Goal: Information Seeking & Learning: Find specific fact

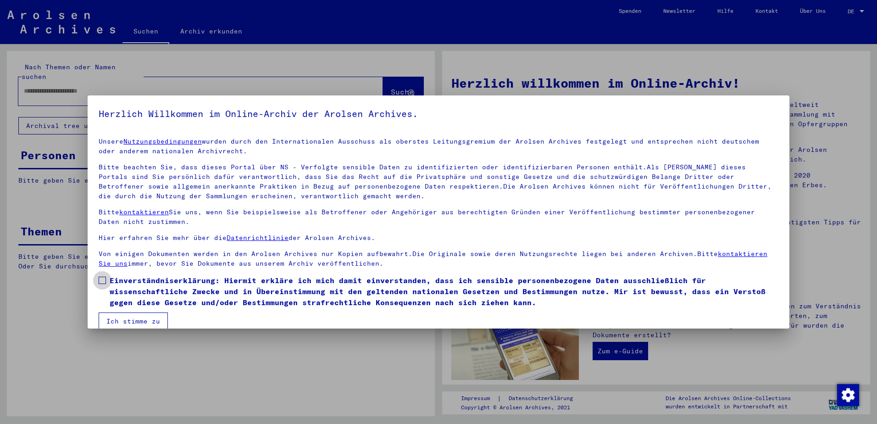
click at [102, 282] on span at bounding box center [102, 280] width 7 height 7
click at [110, 317] on button "Ich stimme zu" at bounding box center [133, 321] width 69 height 17
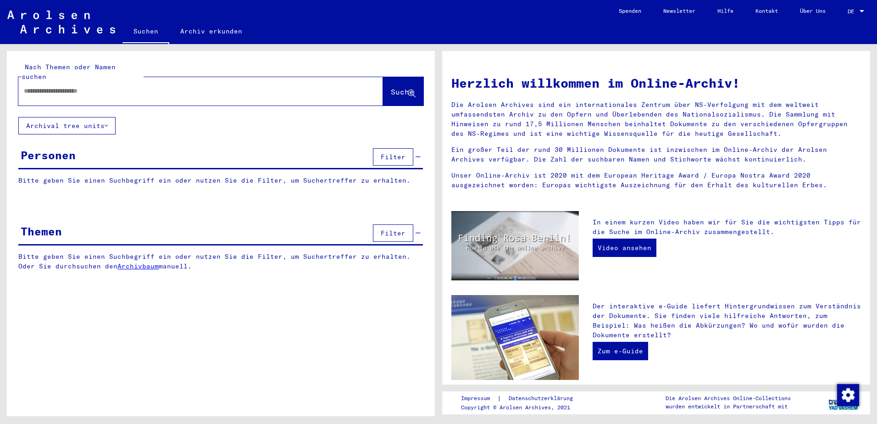
click at [99, 86] on input "text" at bounding box center [190, 91] width 332 height 10
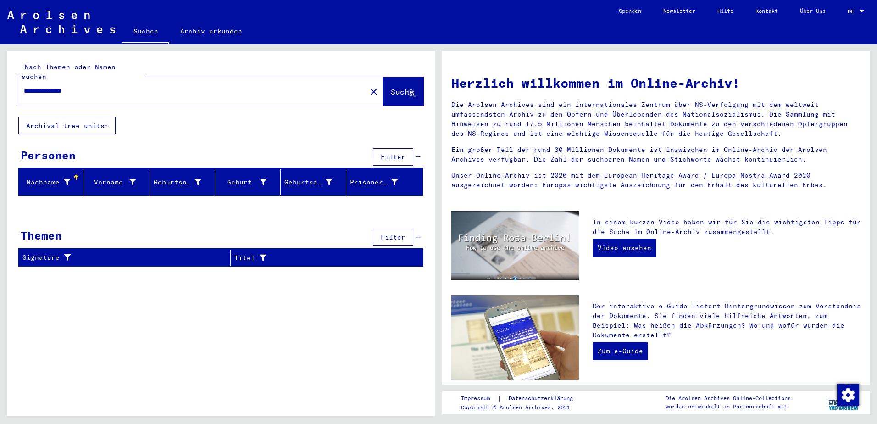
click at [58, 86] on input "**********" at bounding box center [190, 91] width 332 height 10
click at [24, 86] on input "**********" at bounding box center [190, 91] width 332 height 10
drag, startPoint x: 108, startPoint y: 79, endPoint x: 91, endPoint y: 82, distance: 17.2
click at [91, 86] on input "**********" at bounding box center [190, 91] width 332 height 10
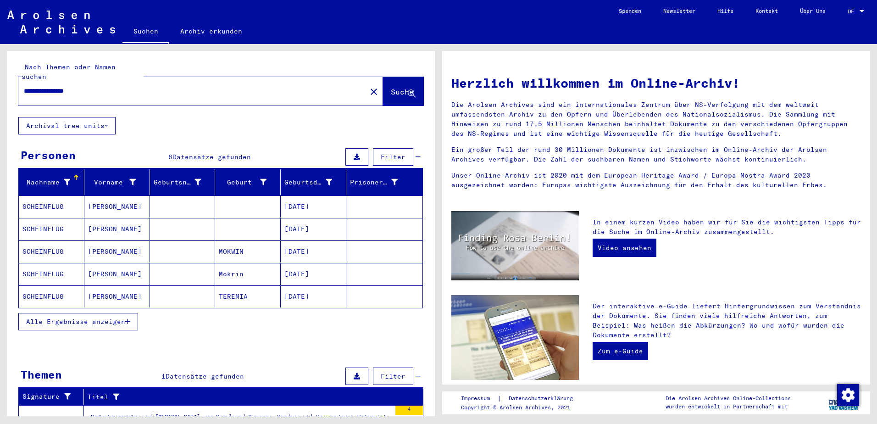
click at [91, 242] on mat-cell "[PERSON_NAME]" at bounding box center [117, 251] width 66 height 22
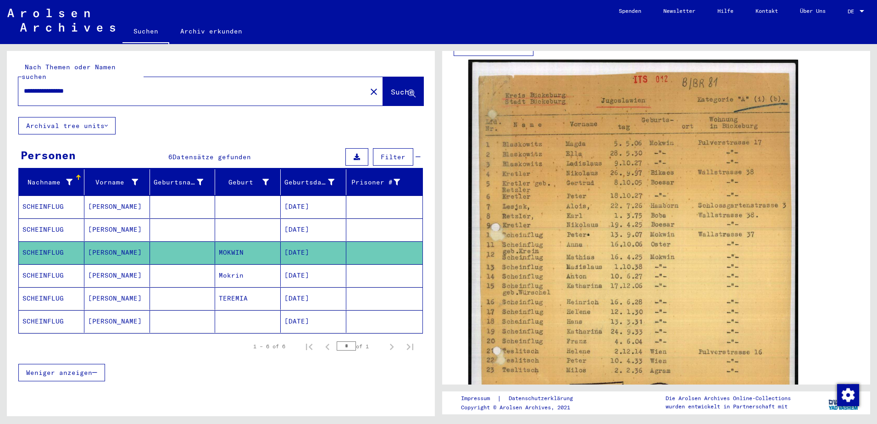
scroll to position [184, 0]
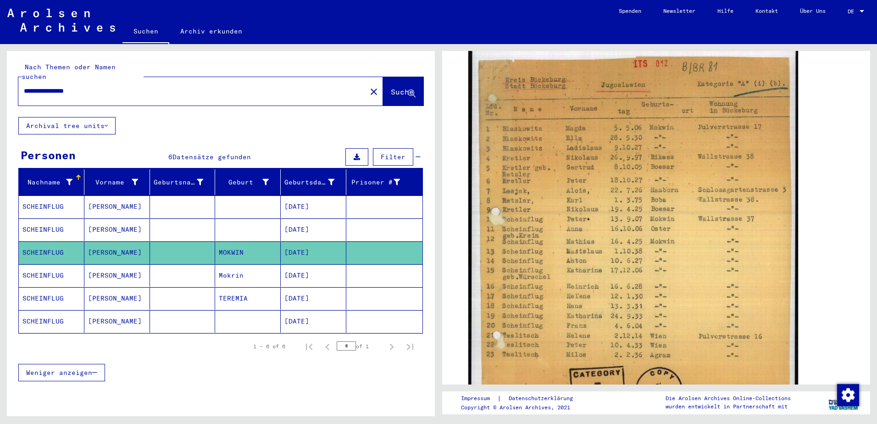
click at [121, 287] on mat-cell "[PERSON_NAME]" at bounding box center [117, 298] width 66 height 22
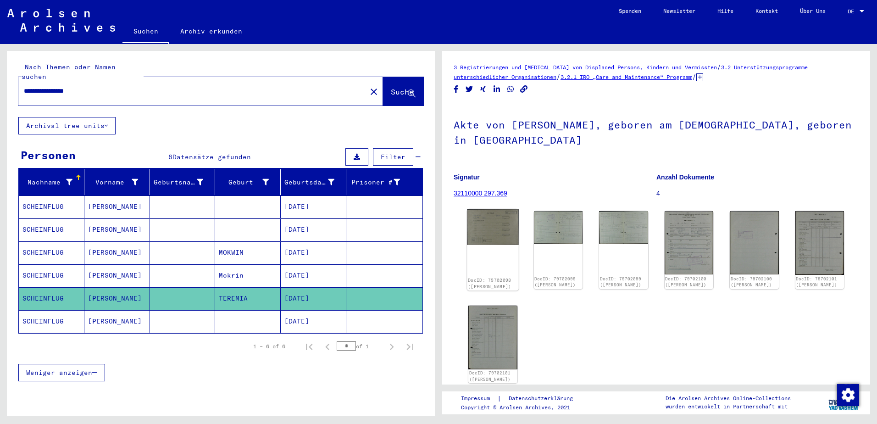
click at [504, 246] on div "DocID: 79702098 ([PERSON_NAME])" at bounding box center [492, 250] width 51 height 82
drag, startPoint x: 504, startPoint y: 246, endPoint x: 507, endPoint y: 231, distance: 14.9
click at [507, 231] on img at bounding box center [492, 227] width 51 height 36
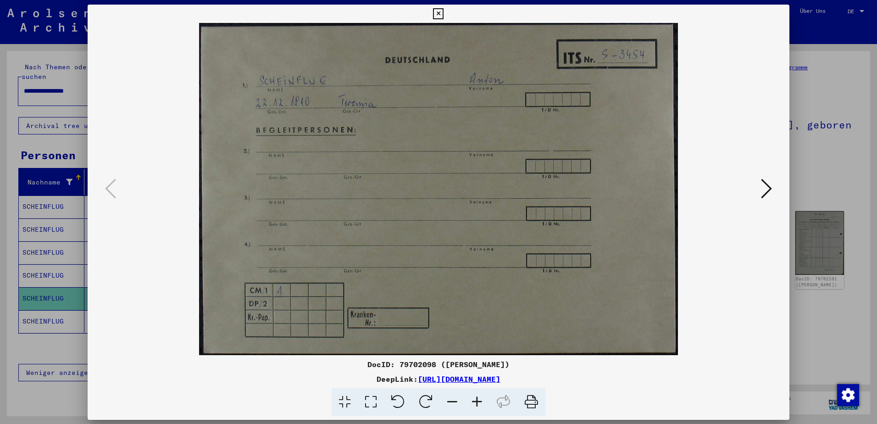
click at [507, 231] on img at bounding box center [439, 189] width 640 height 332
click at [769, 185] on icon at bounding box center [766, 188] width 11 height 22
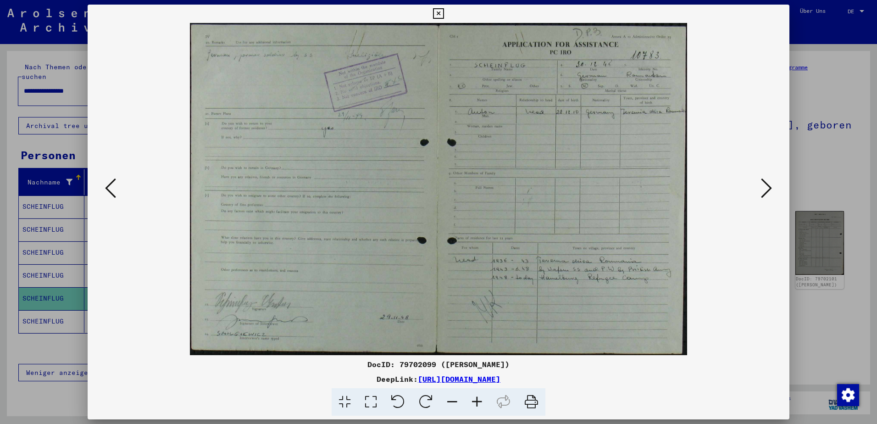
click at [766, 188] on icon at bounding box center [766, 188] width 11 height 22
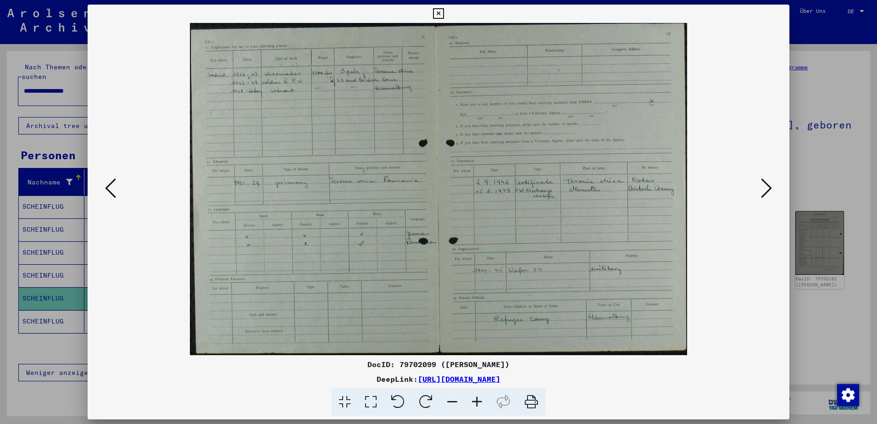
click at [759, 191] on button at bounding box center [767, 189] width 17 height 26
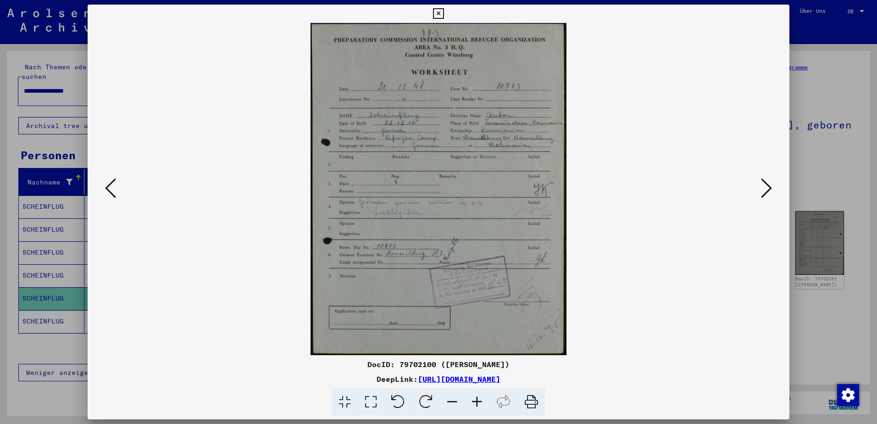
click at [759, 191] on button at bounding box center [767, 189] width 17 height 26
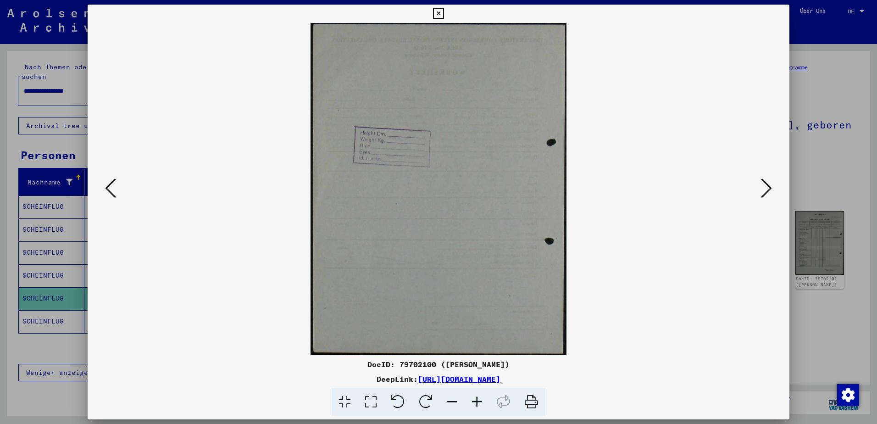
click at [759, 191] on button at bounding box center [767, 189] width 17 height 26
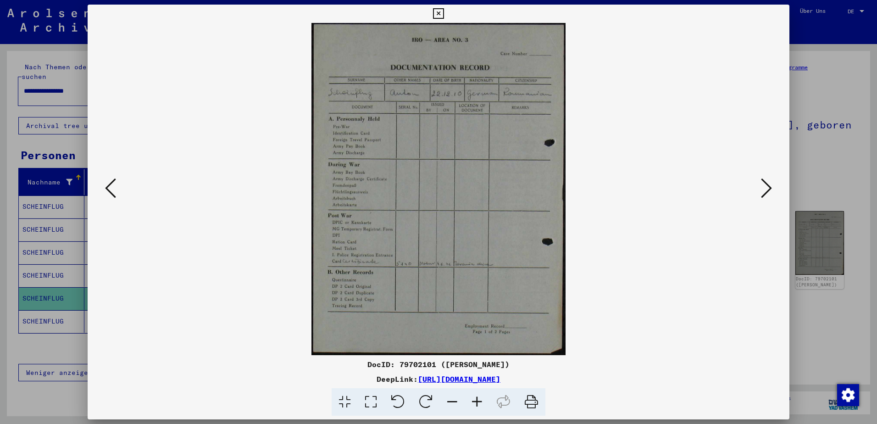
click at [759, 191] on button at bounding box center [767, 189] width 17 height 26
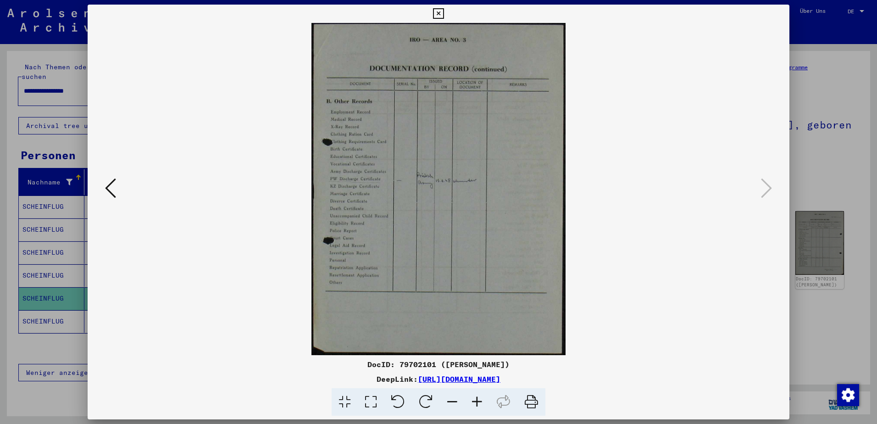
click at [758, 192] on img at bounding box center [439, 189] width 640 height 332
click at [436, 13] on icon at bounding box center [438, 13] width 11 height 11
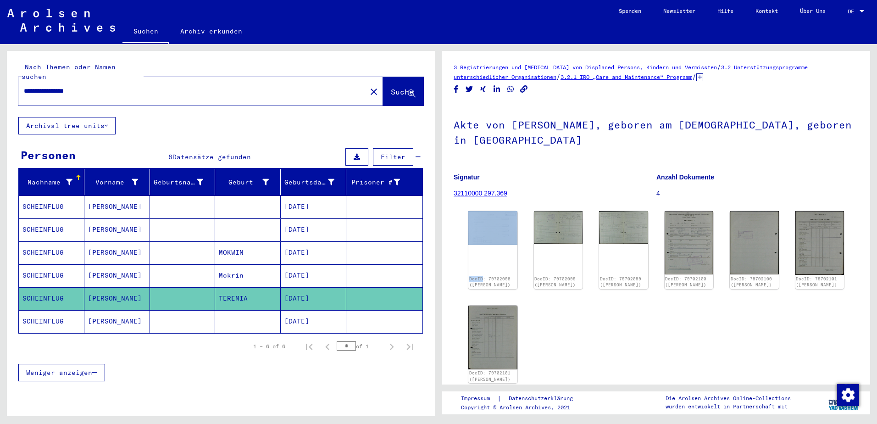
click at [55, 310] on mat-cell "SCHEINFLUG" at bounding box center [52, 321] width 66 height 22
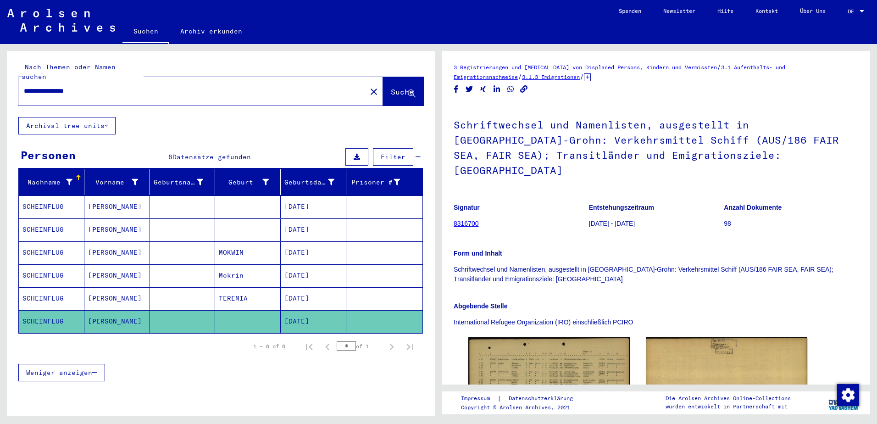
scroll to position [92, 0]
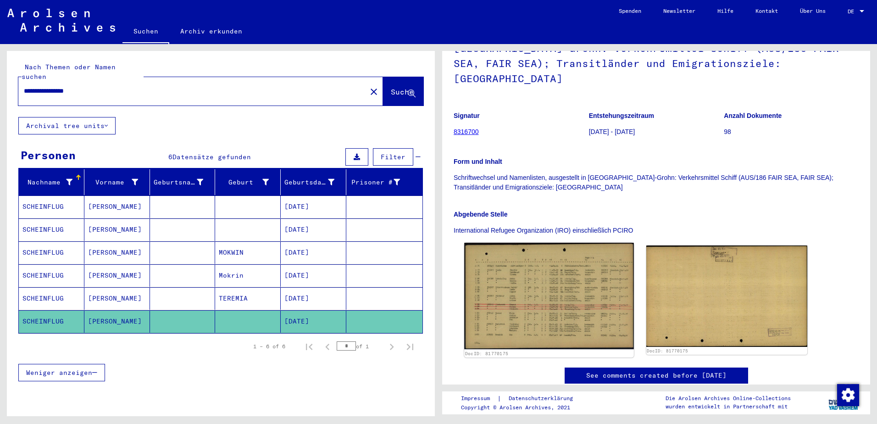
click at [535, 274] on img at bounding box center [548, 296] width 169 height 107
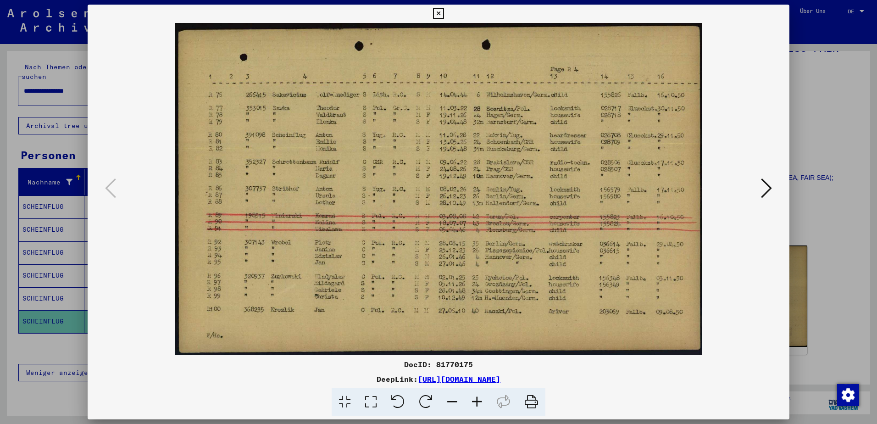
click at [440, 11] on icon at bounding box center [438, 13] width 11 height 11
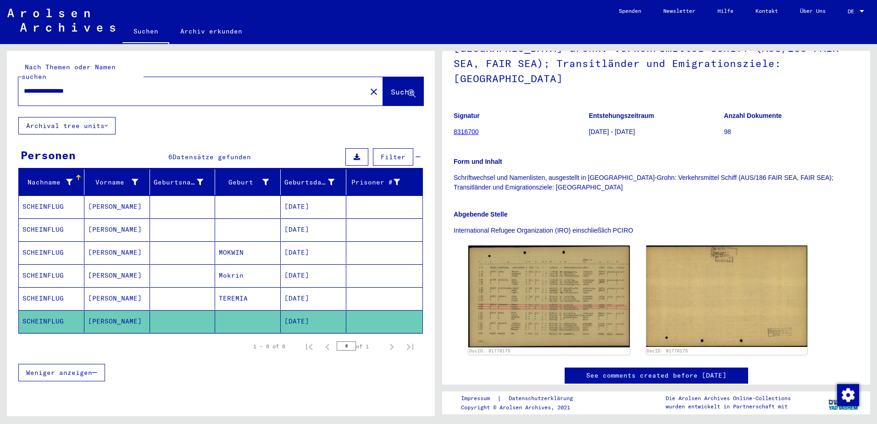
drag, startPoint x: 93, startPoint y: 81, endPoint x: -2, endPoint y: 81, distance: 95.0
click at [0, 81] on html "**********" at bounding box center [438, 212] width 877 height 424
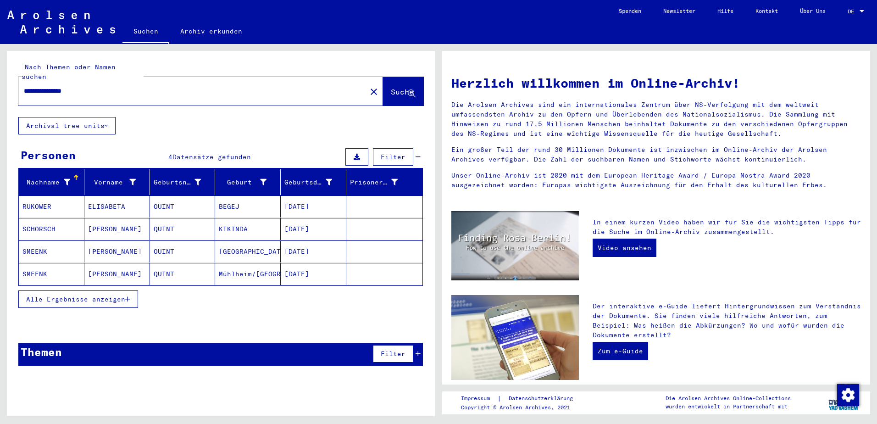
click at [109, 219] on mat-cell "[PERSON_NAME]" at bounding box center [117, 229] width 66 height 22
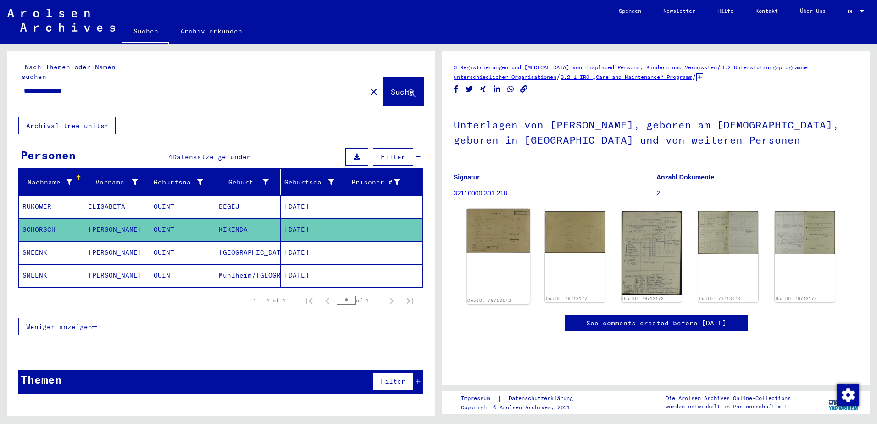
click at [506, 238] on img at bounding box center [498, 231] width 63 height 44
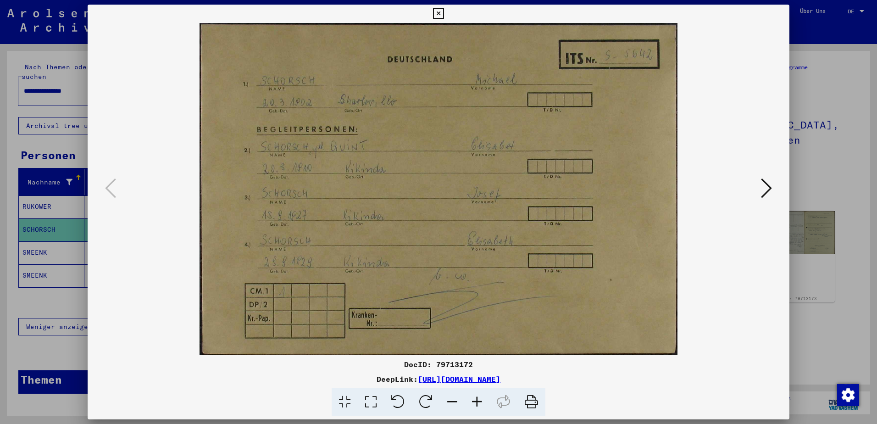
click at [767, 185] on icon at bounding box center [766, 188] width 11 height 22
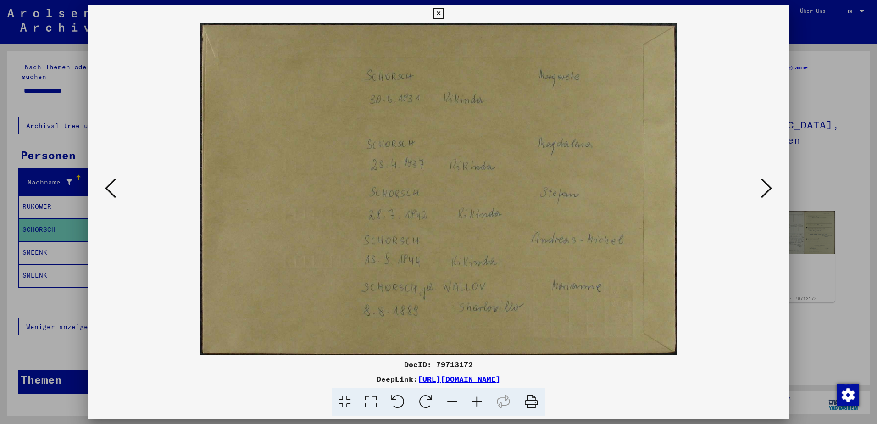
click at [767, 185] on icon at bounding box center [766, 188] width 11 height 22
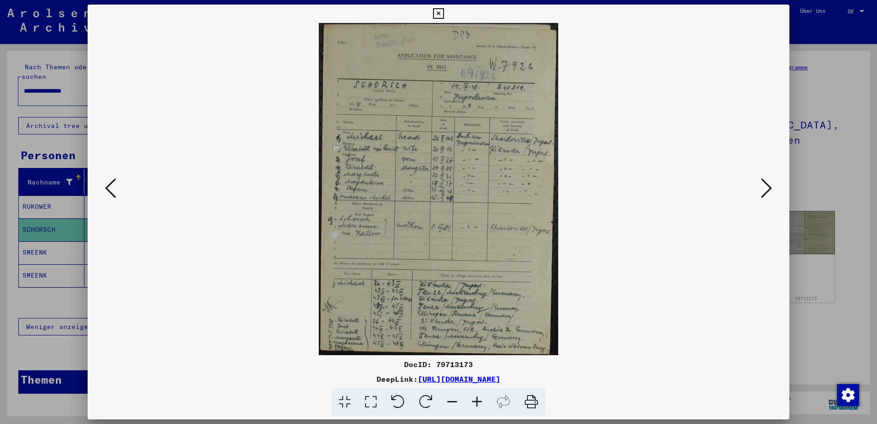
click at [767, 185] on icon at bounding box center [766, 188] width 11 height 22
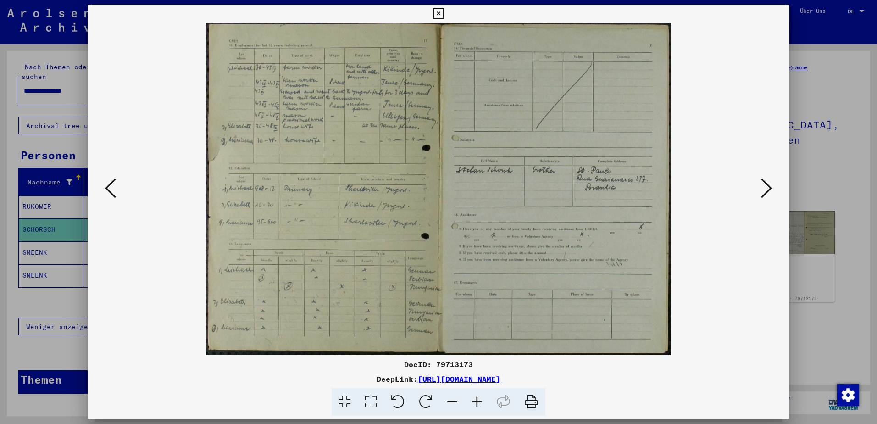
click at [767, 185] on icon at bounding box center [766, 188] width 11 height 22
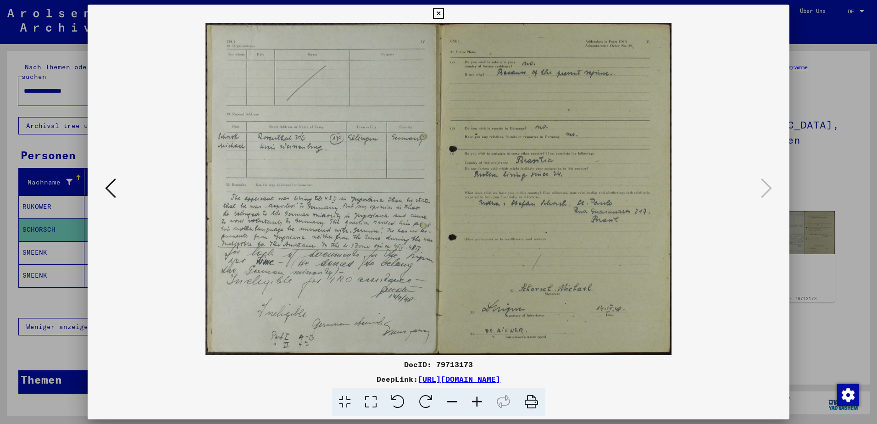
click at [437, 10] on icon at bounding box center [438, 13] width 11 height 11
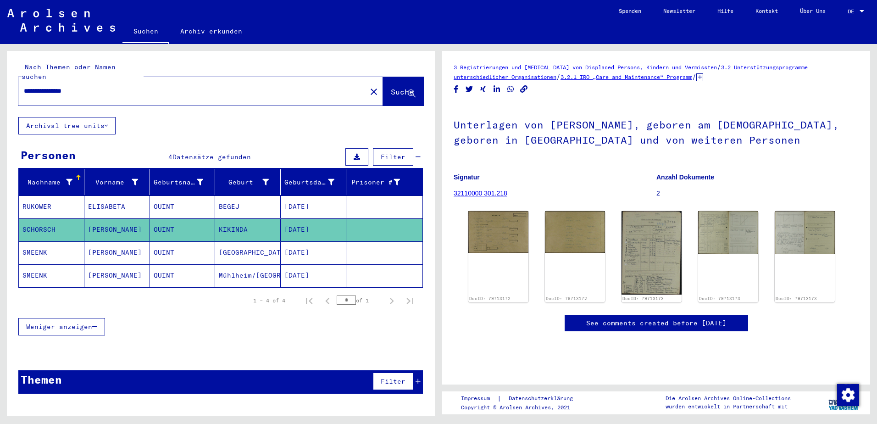
click at [292, 241] on mat-cell "[DATE]" at bounding box center [314, 252] width 66 height 22
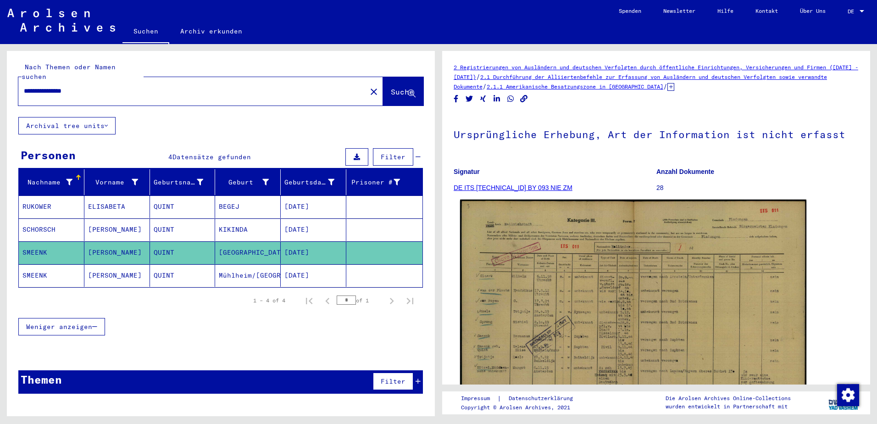
click at [561, 260] on img at bounding box center [633, 323] width 346 height 246
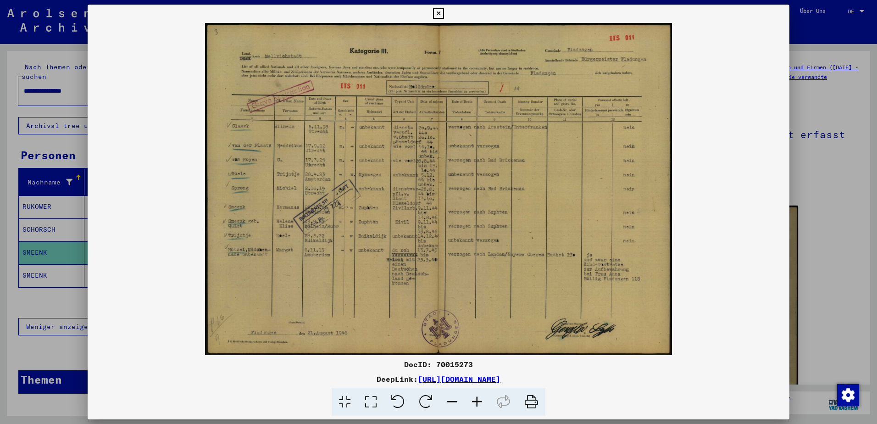
click at [749, 292] on img at bounding box center [439, 189] width 702 height 332
click at [439, 12] on icon at bounding box center [438, 13] width 11 height 11
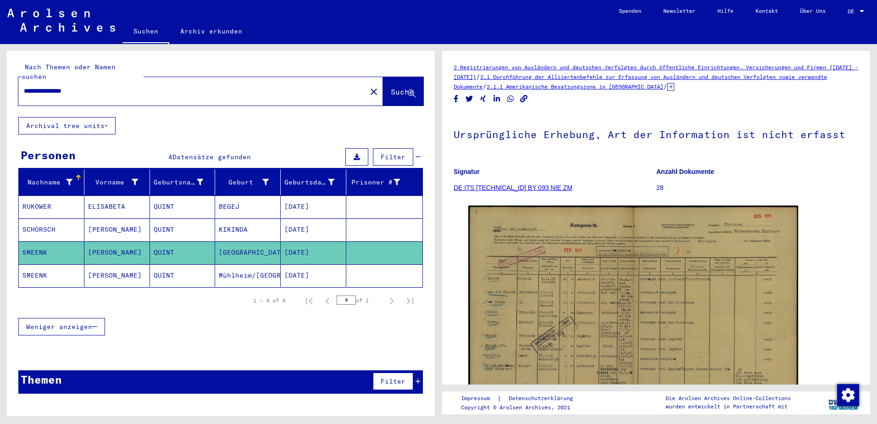
drag, startPoint x: 96, startPoint y: 81, endPoint x: 47, endPoint y: 86, distance: 49.0
click at [47, 86] on div "**********" at bounding box center [189, 91] width 343 height 21
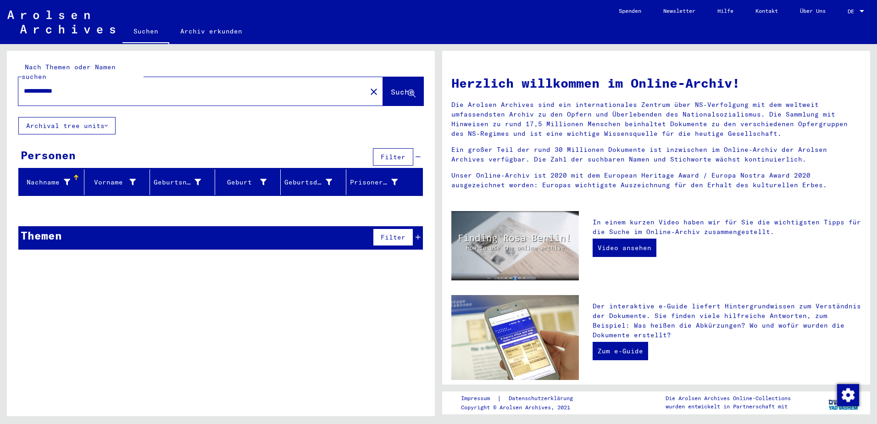
drag, startPoint x: 71, startPoint y: 82, endPoint x: 48, endPoint y: 82, distance: 22.9
click at [48, 86] on input "**********" at bounding box center [190, 91] width 332 height 10
type input "**********"
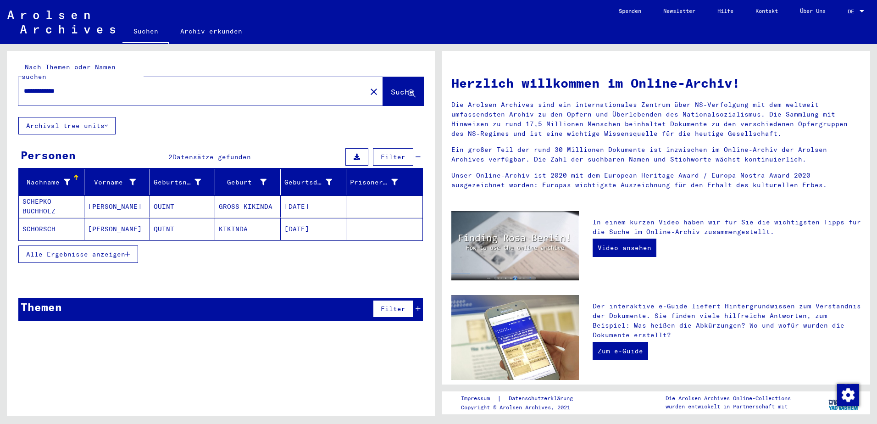
click at [101, 200] on mat-cell "[PERSON_NAME]" at bounding box center [117, 207] width 66 height 22
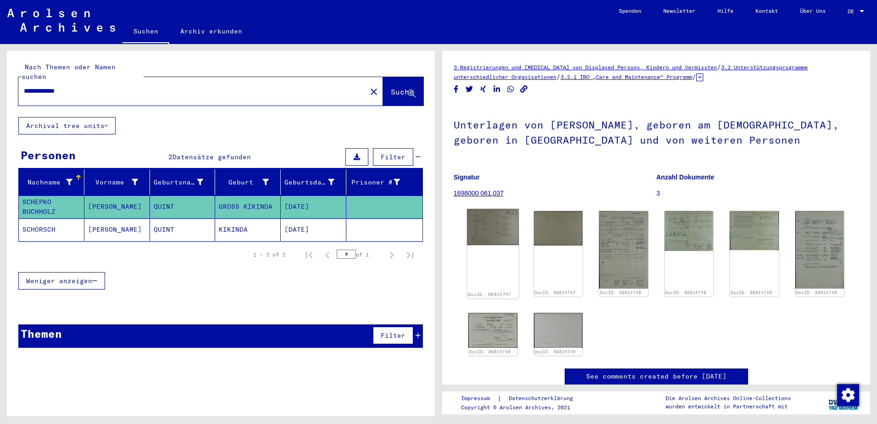
click at [496, 238] on img at bounding box center [492, 227] width 51 height 36
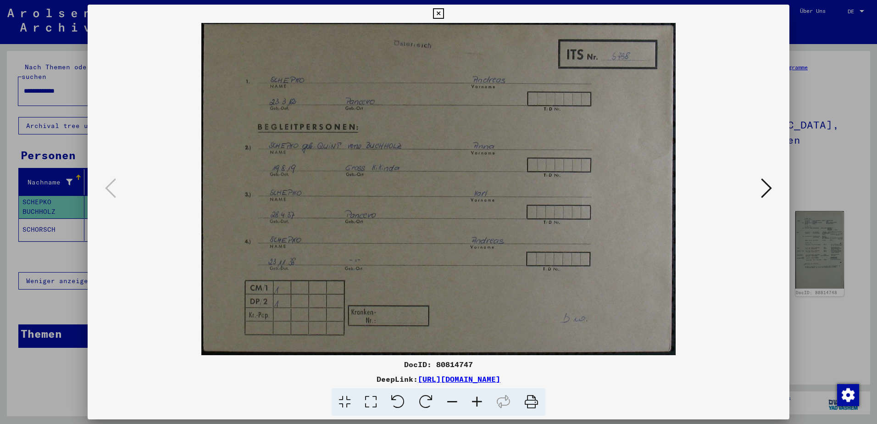
click at [767, 189] on icon at bounding box center [766, 188] width 11 height 22
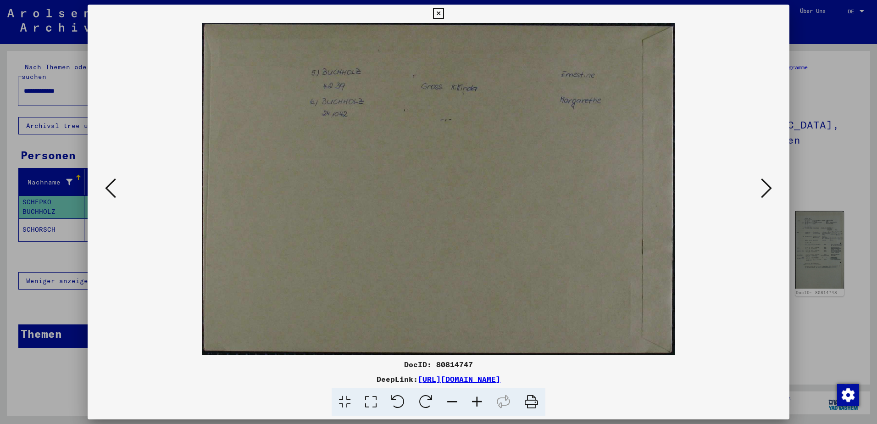
click at [767, 189] on icon at bounding box center [766, 188] width 11 height 22
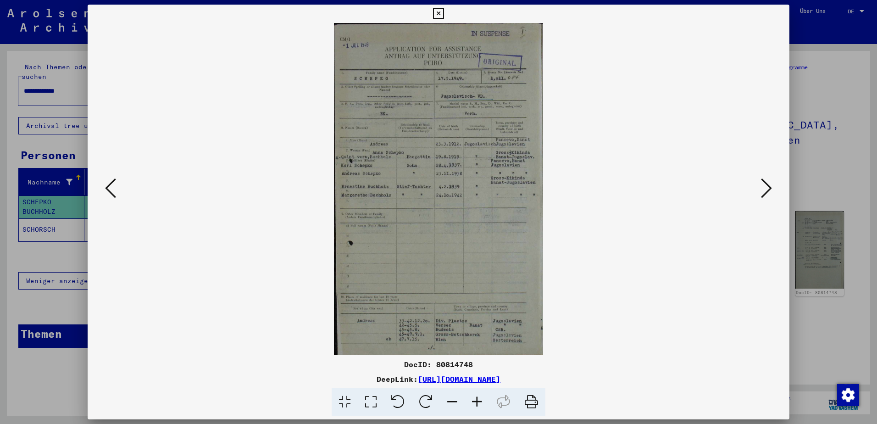
click at [767, 189] on icon at bounding box center [766, 188] width 11 height 22
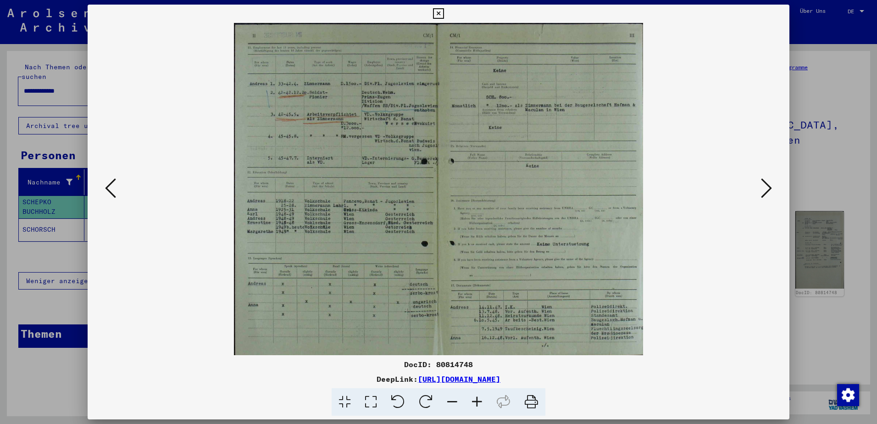
click at [767, 189] on icon at bounding box center [766, 188] width 11 height 22
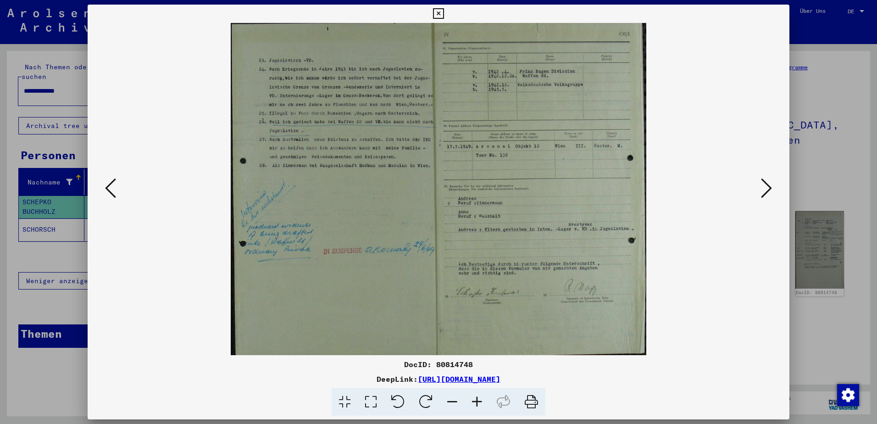
click at [437, 11] on icon at bounding box center [438, 13] width 11 height 11
